Goal: Transaction & Acquisition: Purchase product/service

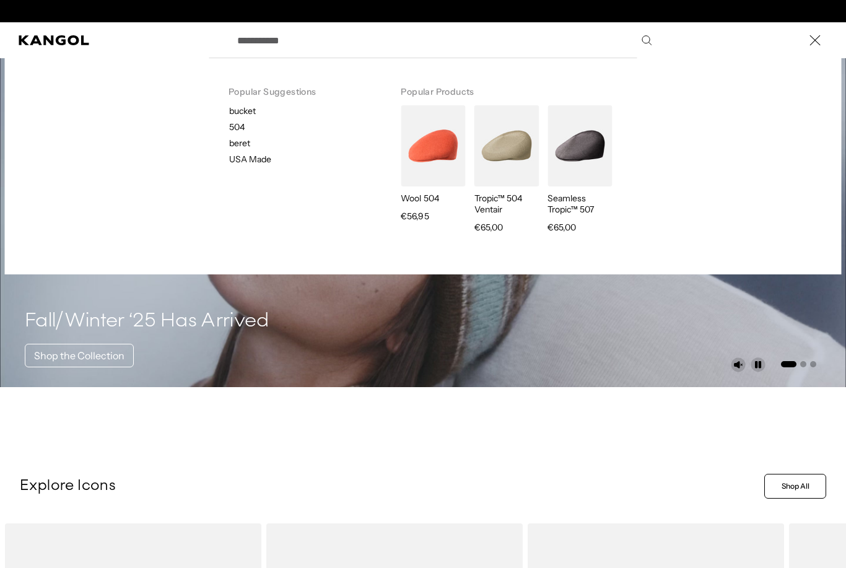
scroll to position [0, 255]
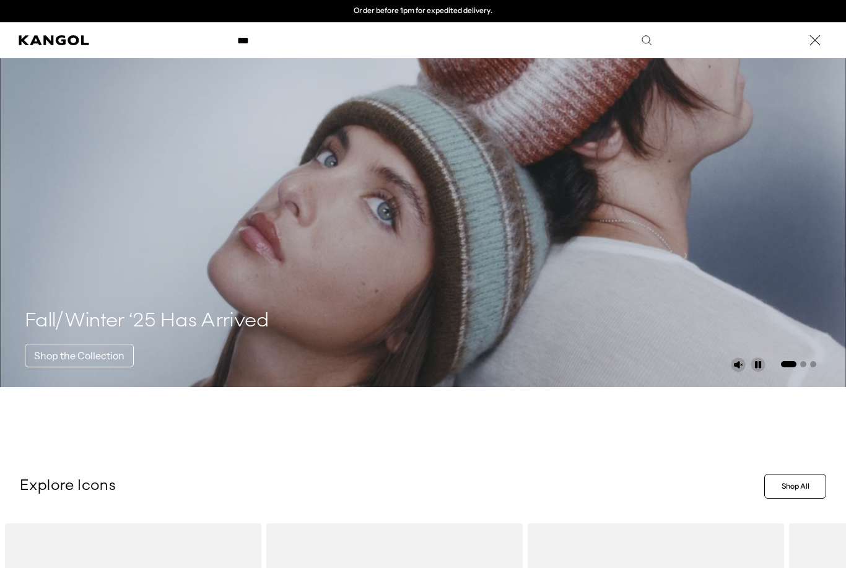
type input "***"
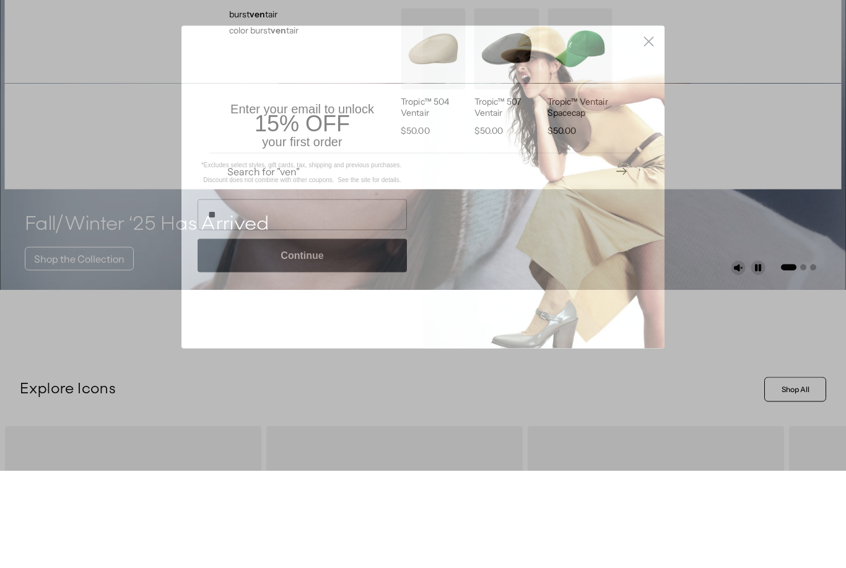
type input "**"
click at [656, 128] on circle "Close dialog" at bounding box center [649, 138] width 20 height 20
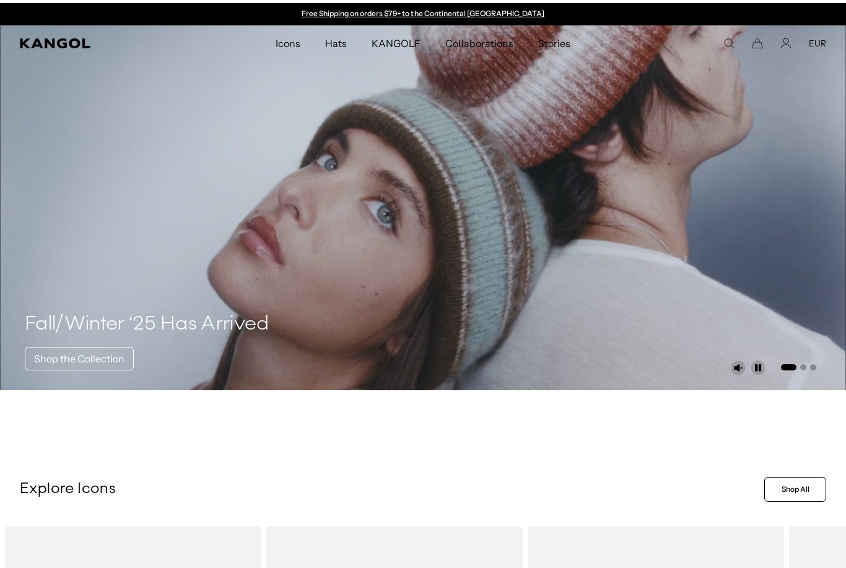
scroll to position [0, 0]
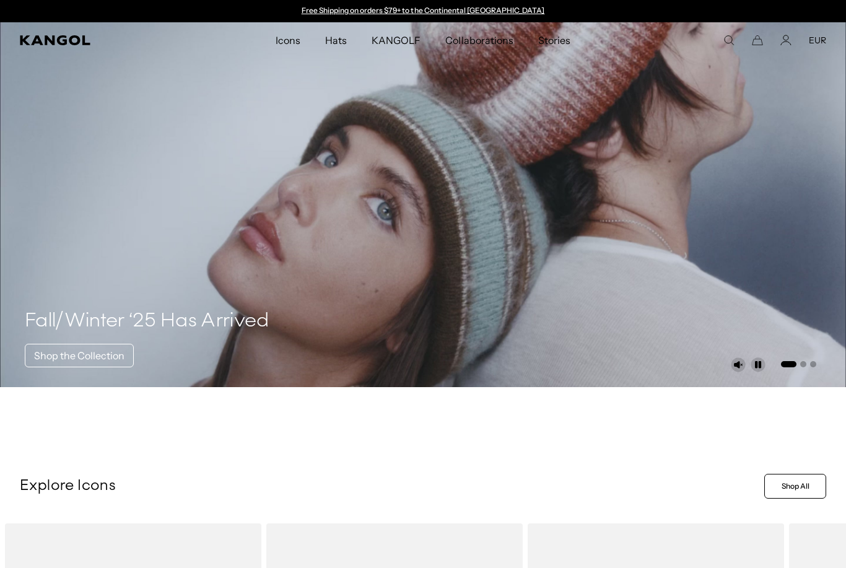
click at [726, 27] on comp-header "Icons Icons Buckets & Casuals Berets 504s & 507s" at bounding box center [423, 40] width 846 height 36
click at [726, 37] on use "Search here" at bounding box center [729, 40] width 9 height 9
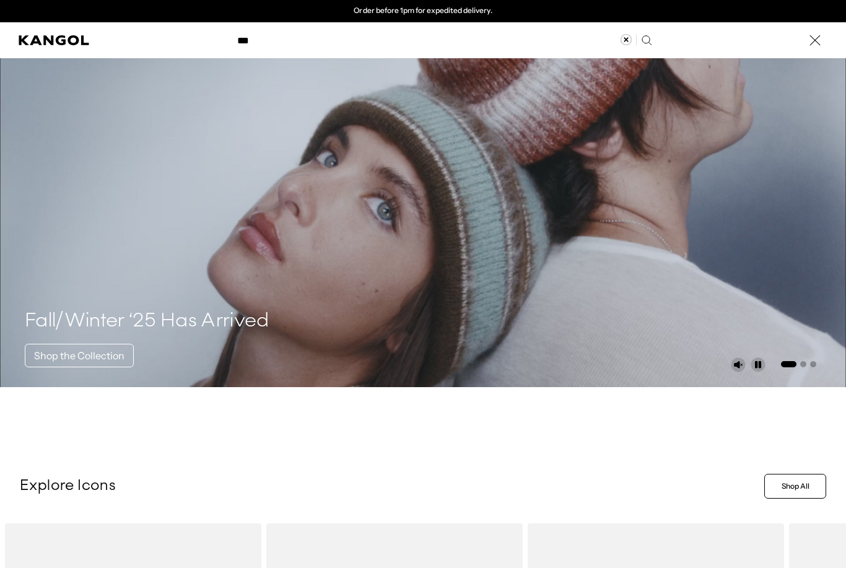
click at [513, 55] on input "***" at bounding box center [444, 40] width 428 height 31
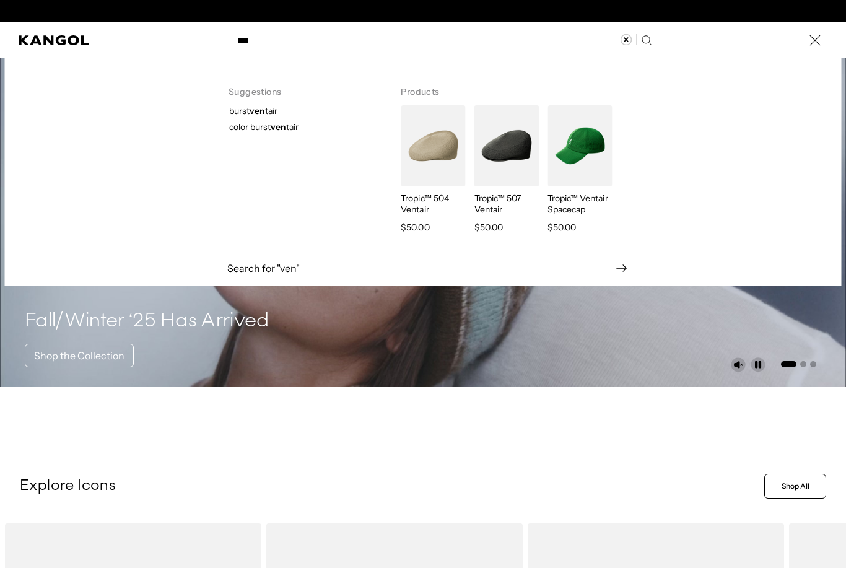
scroll to position [0, 0]
click at [504, 200] on p "Tropic™ 507 Ventair" at bounding box center [506, 204] width 64 height 22
click at [442, 139] on img "Search here" at bounding box center [433, 145] width 64 height 81
click at [515, 166] on img "Search here" at bounding box center [506, 145] width 64 height 81
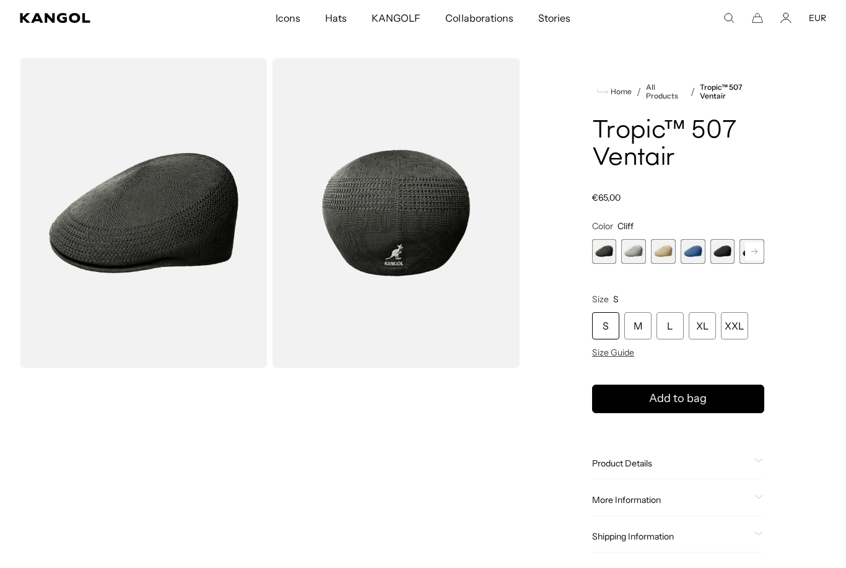
scroll to position [22, 0]
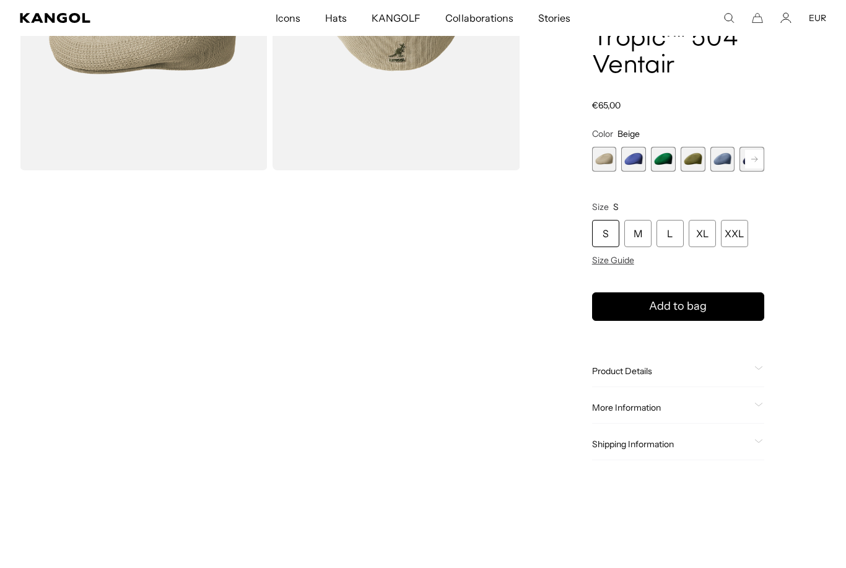
scroll to position [220, 0]
click at [691, 371] on span "Product Details" at bounding box center [670, 370] width 157 height 11
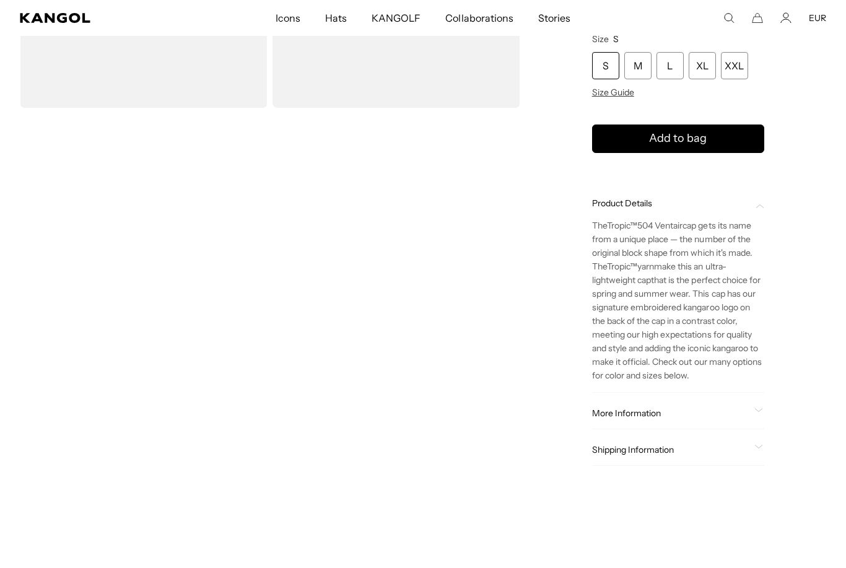
scroll to position [0, 0]
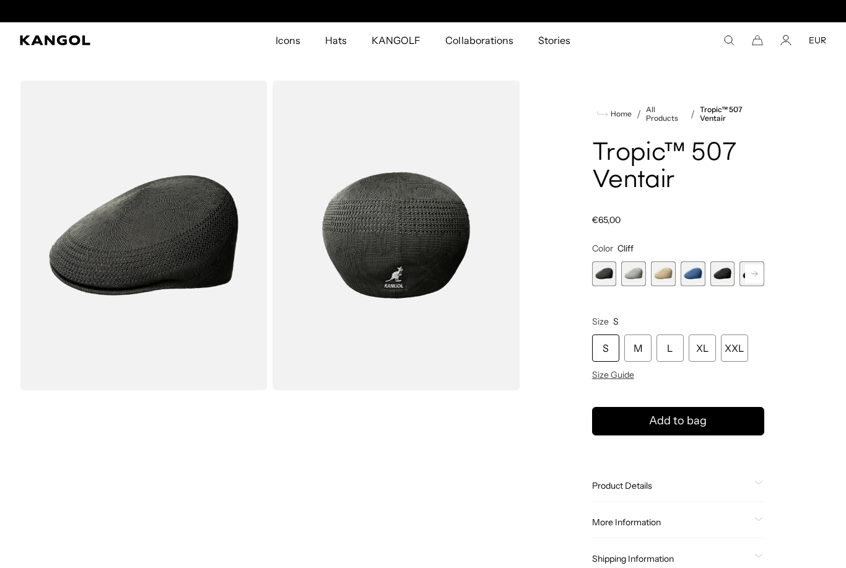
click at [715, 266] on span "5 of 9" at bounding box center [722, 273] width 25 height 25
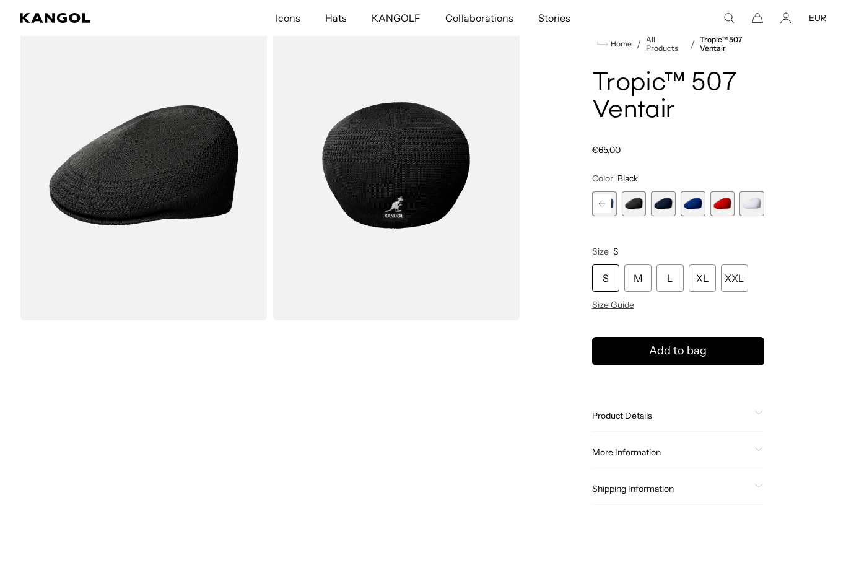
scroll to position [72, 0]
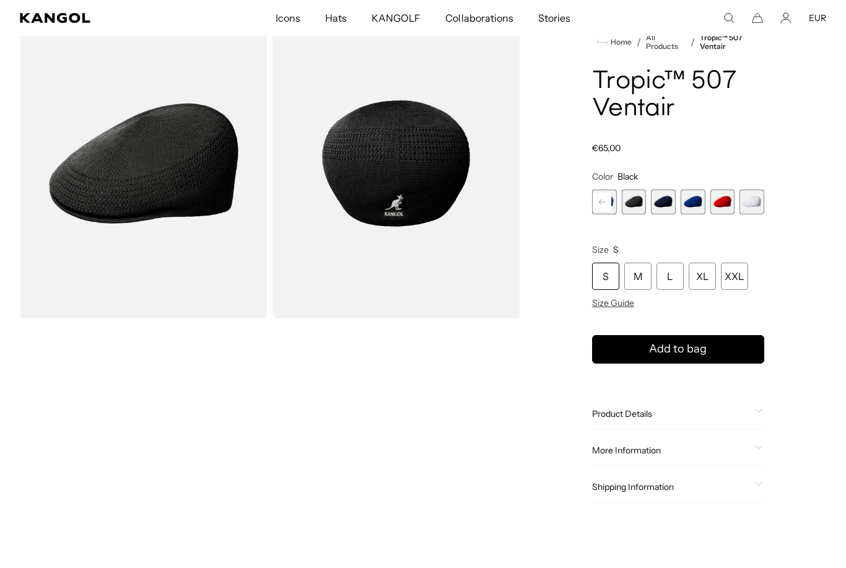
click at [630, 300] on span "Size Guide" at bounding box center [613, 302] width 42 height 11
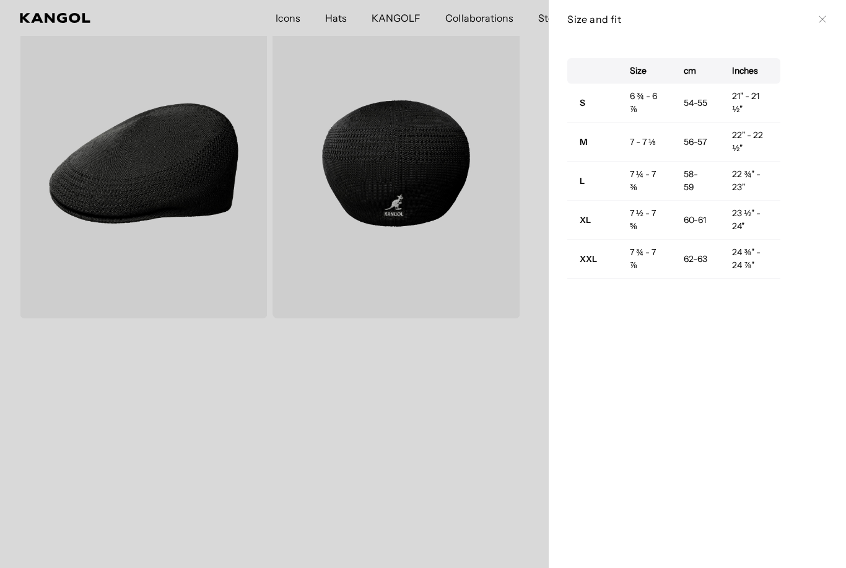
scroll to position [0, 0]
